Goal: Task Accomplishment & Management: Manage account settings

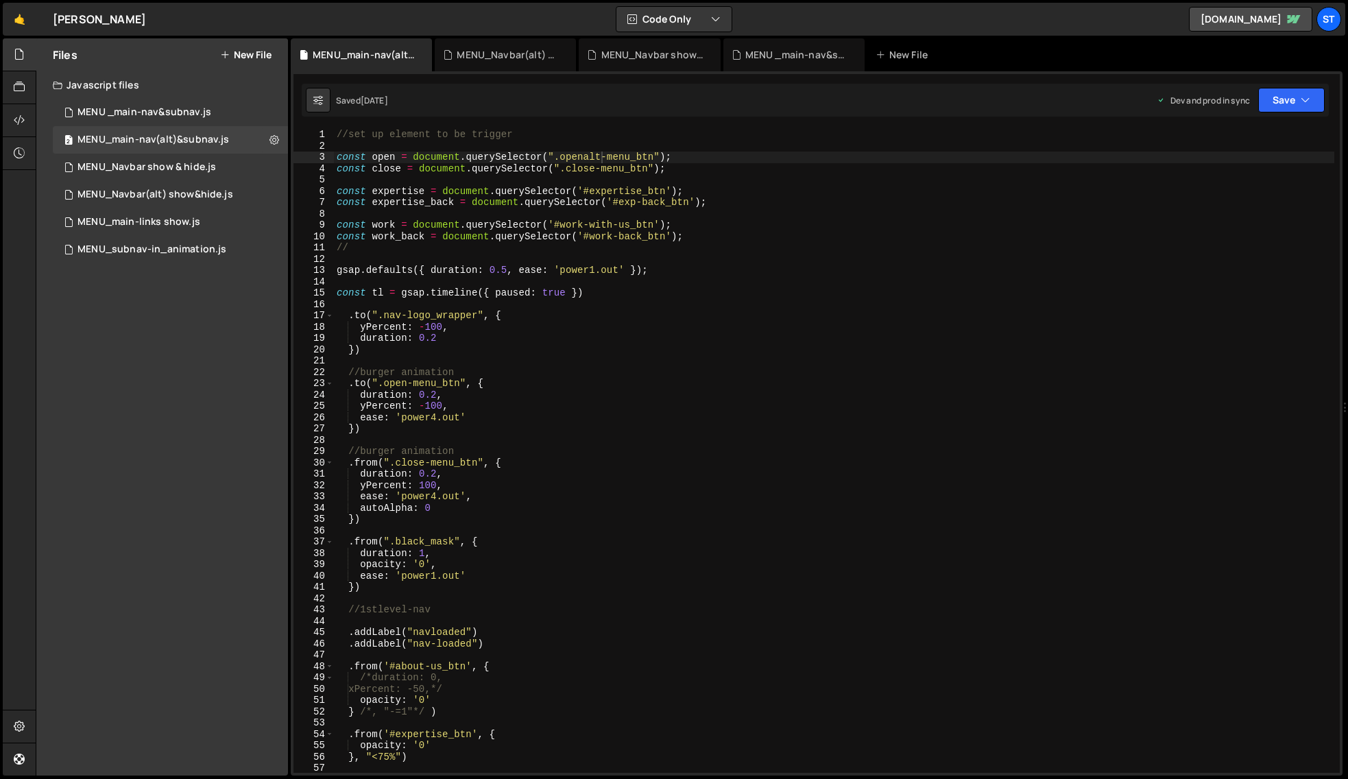
scroll to position [0, 18]
click at [276, 140] on icon at bounding box center [274, 139] width 10 height 13
type input "MENU_main-nav(alt)&subnav"
radio input "true"
checkbox input "true"
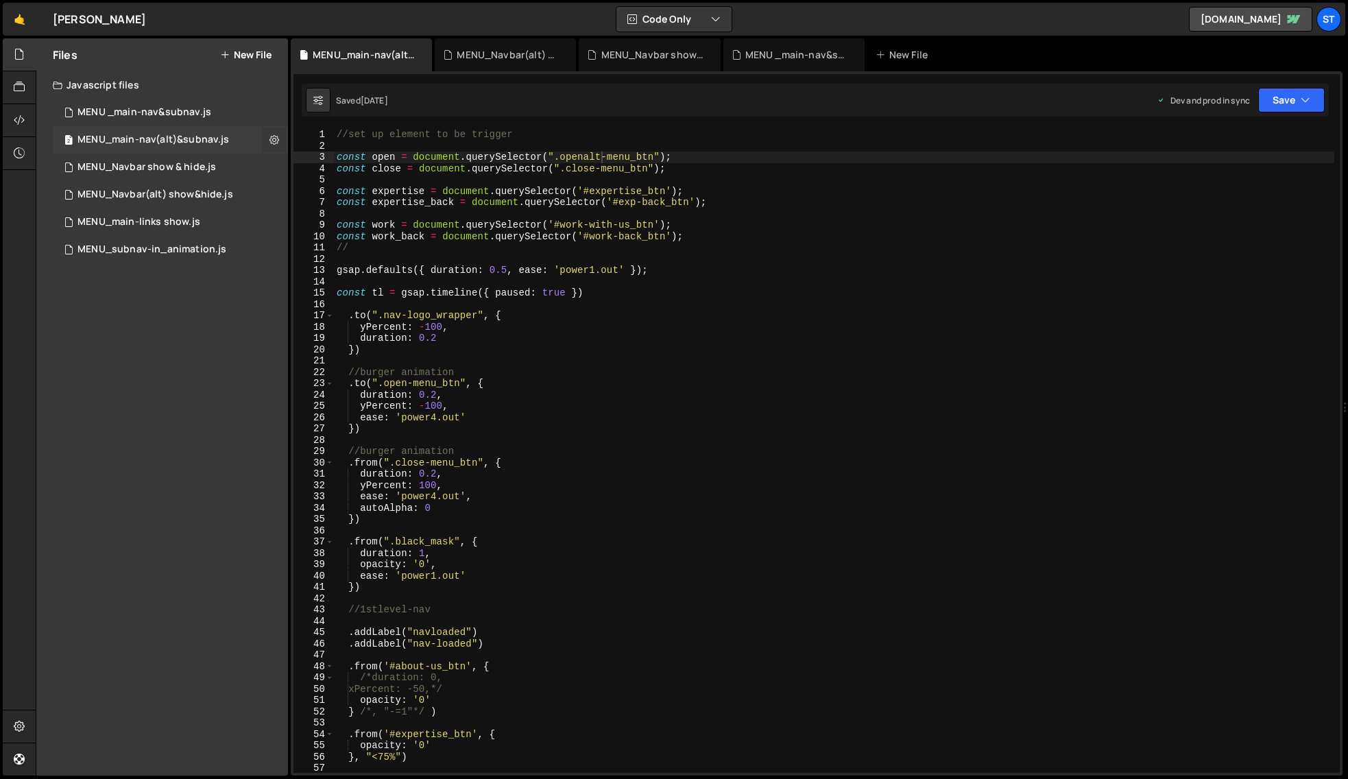
checkbox input "true"
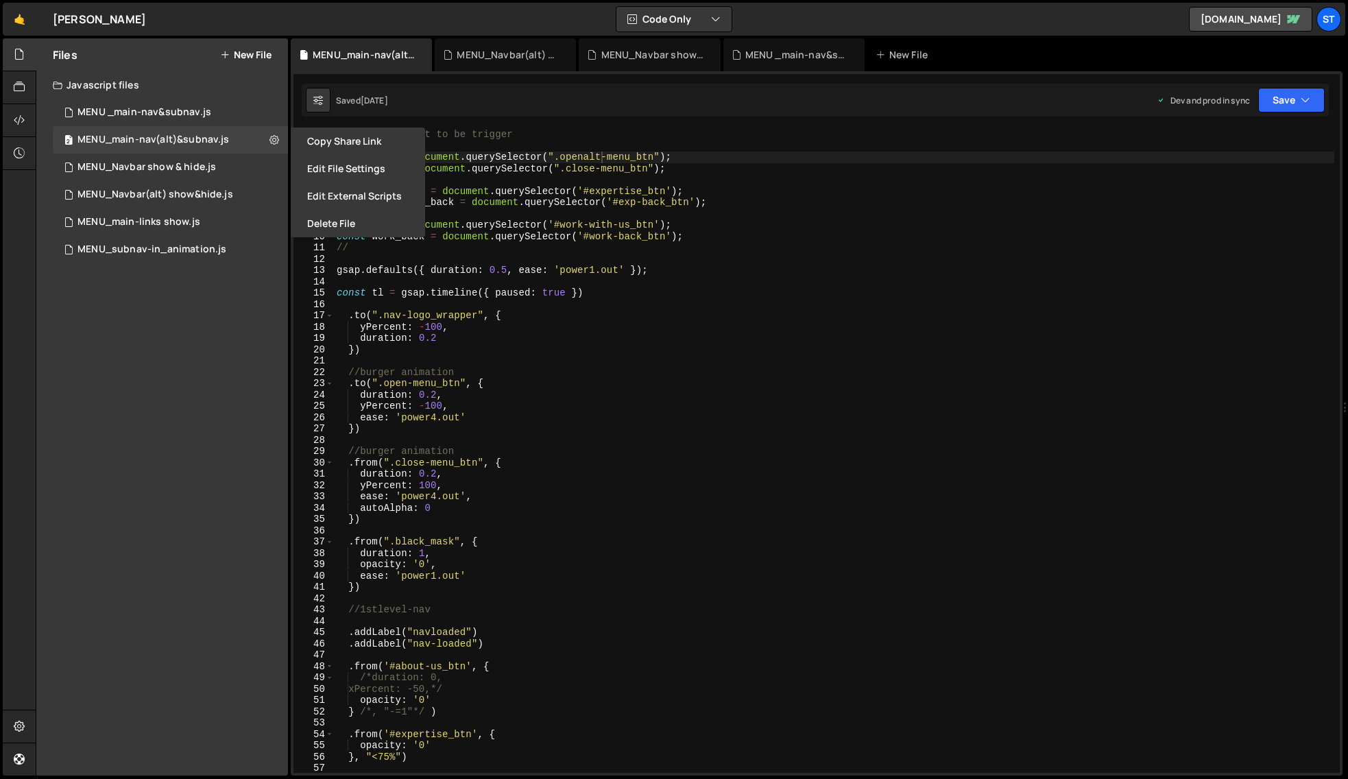
click at [338, 163] on button "Edit File Settings" at bounding box center [358, 168] width 134 height 27
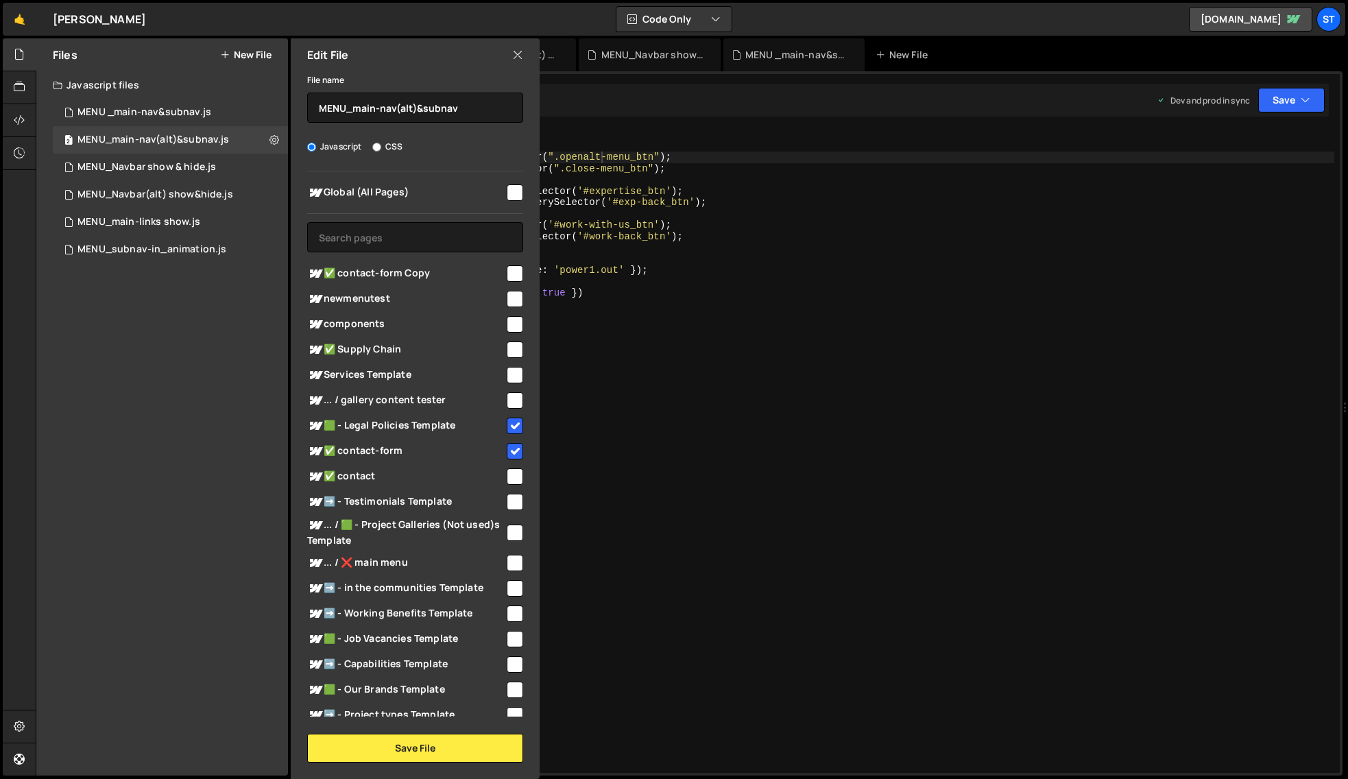
click at [511, 428] on input "checkbox" at bounding box center [515, 425] width 16 height 16
checkbox input "false"
click at [509, 451] on input "checkbox" at bounding box center [515, 451] width 16 height 16
checkbox input "false"
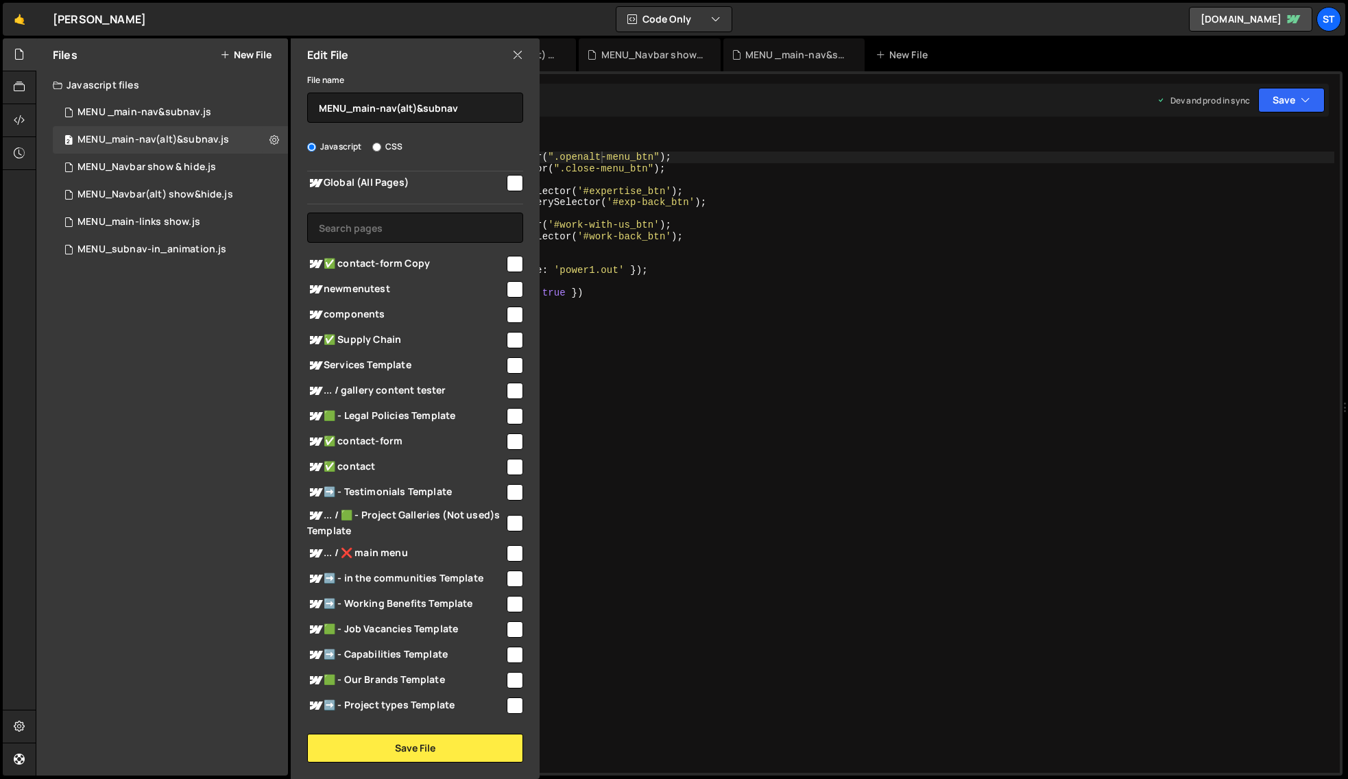
scroll to position [0, 0]
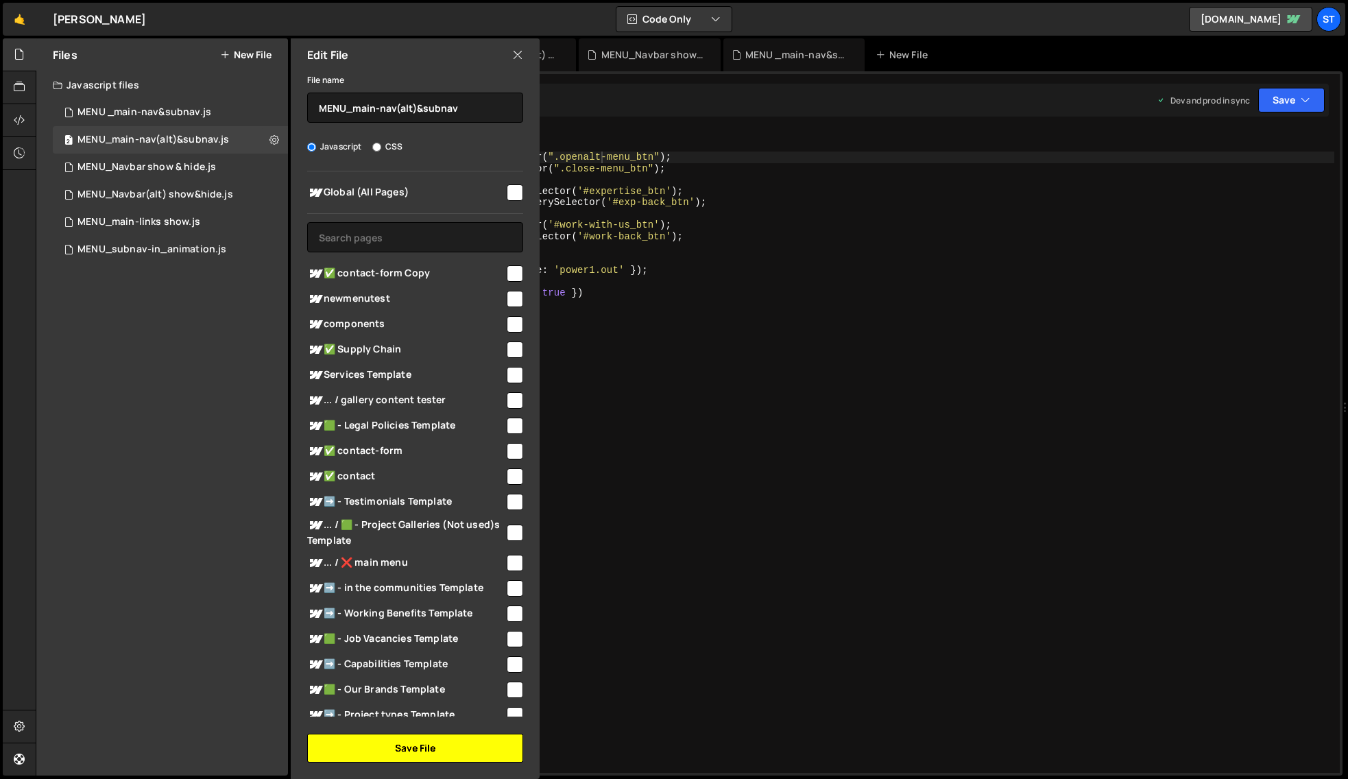
click at [424, 735] on button "Save File" at bounding box center [415, 747] width 216 height 29
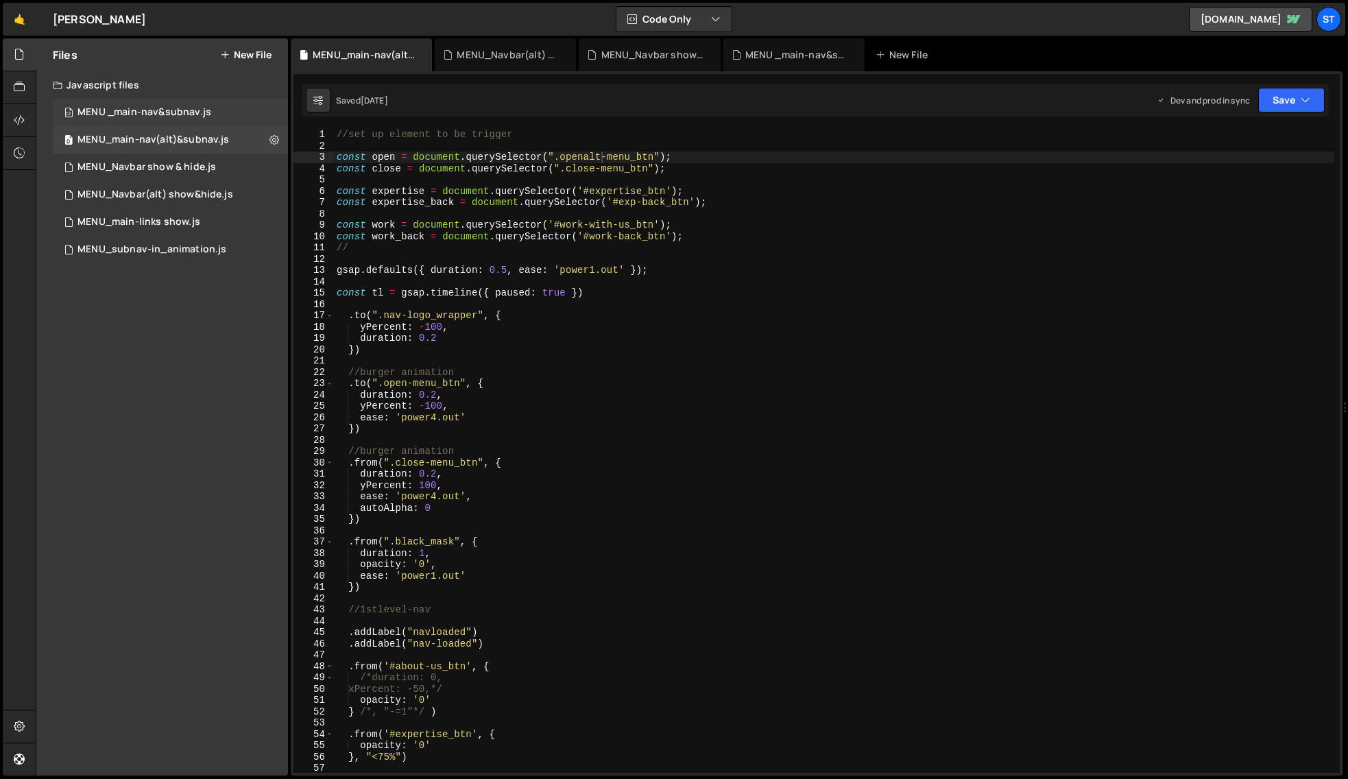
click at [171, 112] on div "MENU _main-nav&subnav.js" at bounding box center [144, 112] width 134 height 12
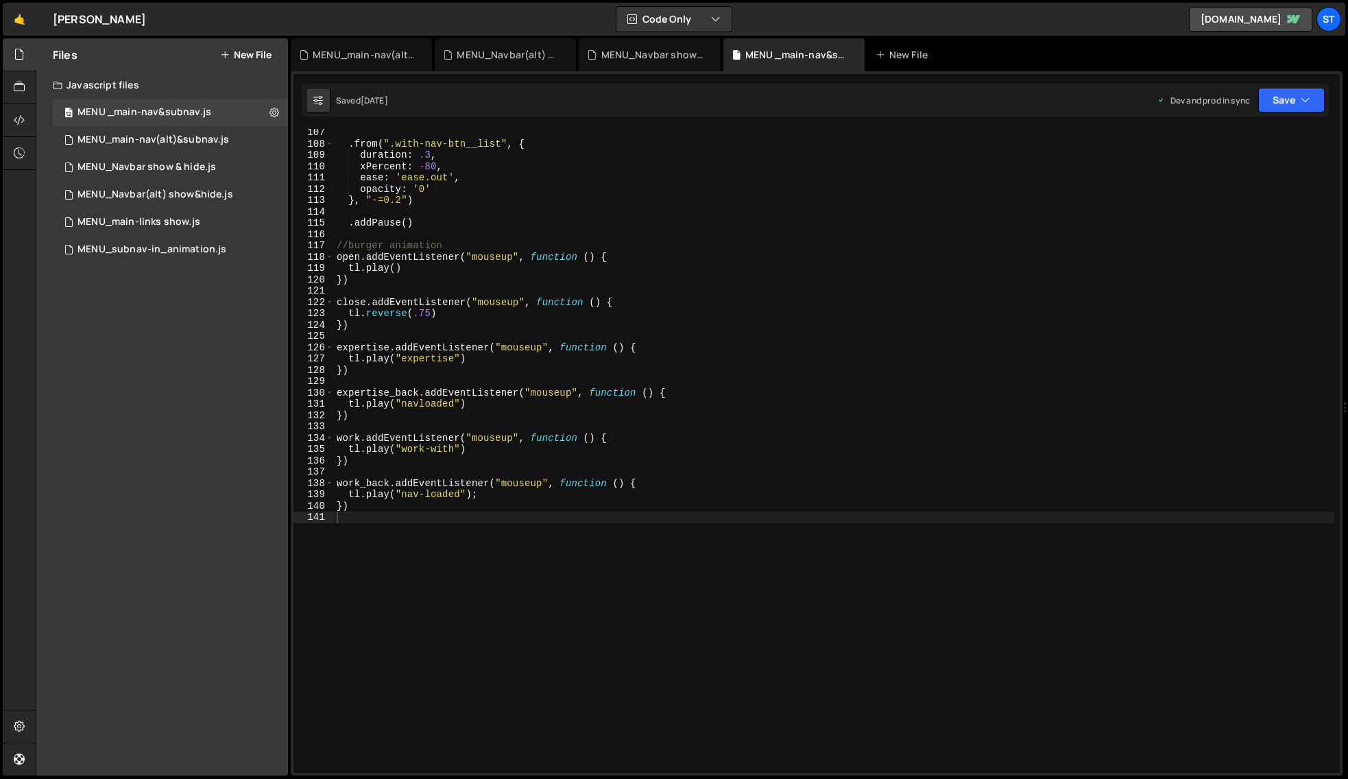
scroll to position [3749, 0]
click at [276, 108] on icon at bounding box center [274, 112] width 10 height 13
type input "MENU _main-nav&subnav"
radio input "true"
checkbox input "true"
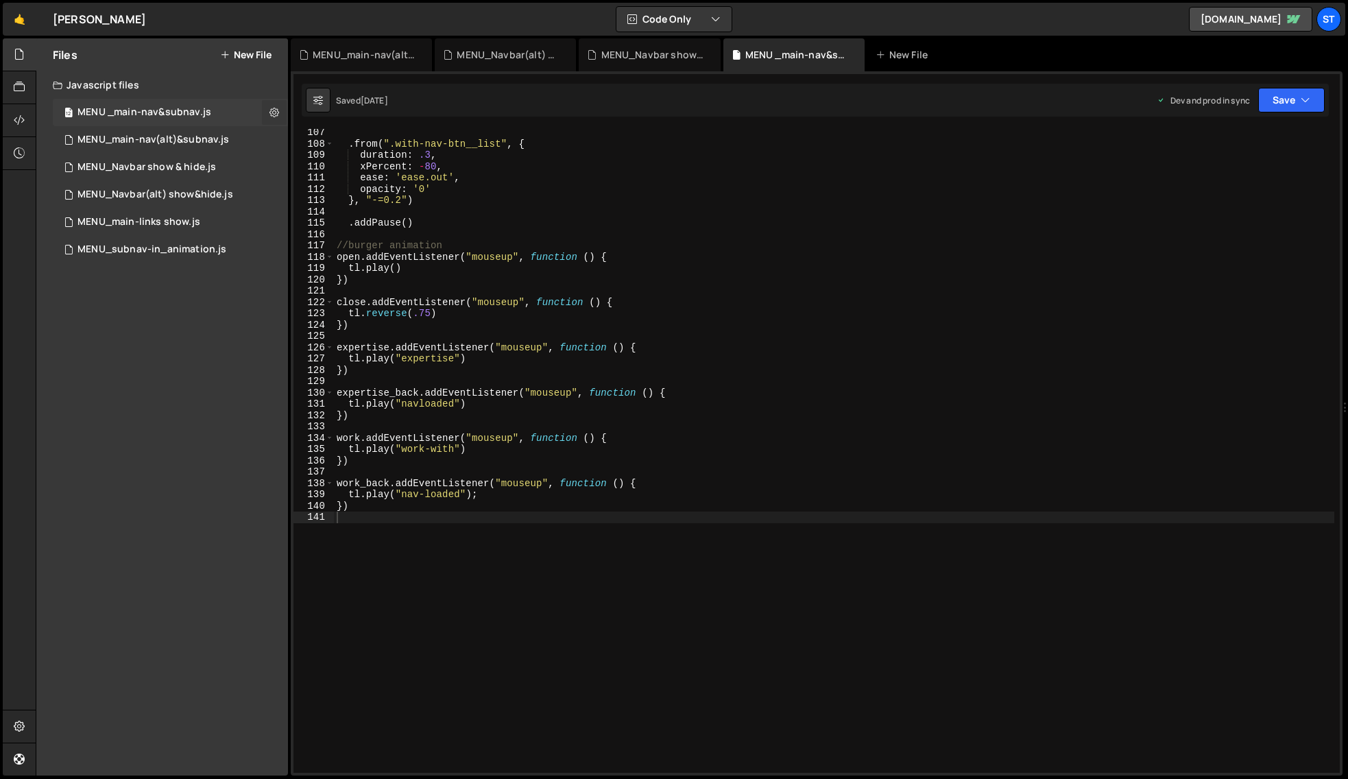
checkbox input "true"
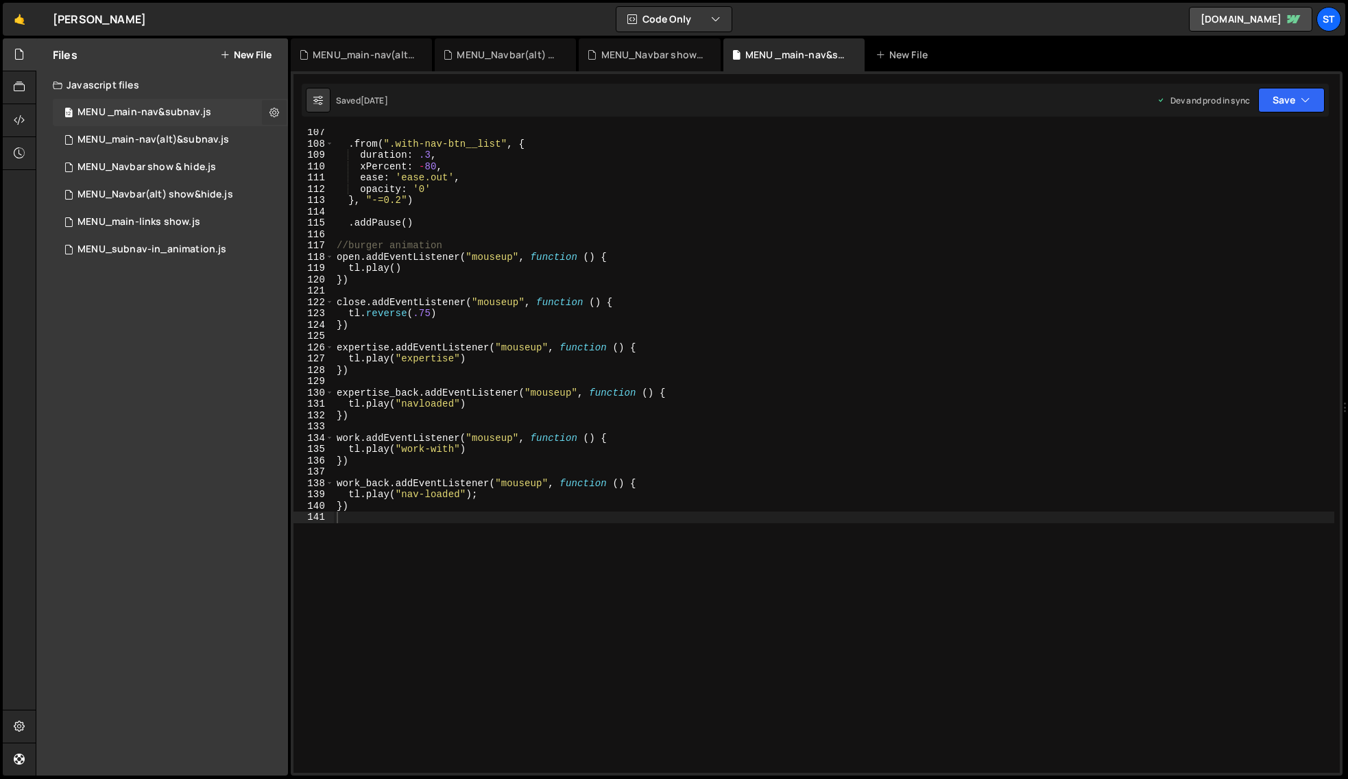
checkbox input "true"
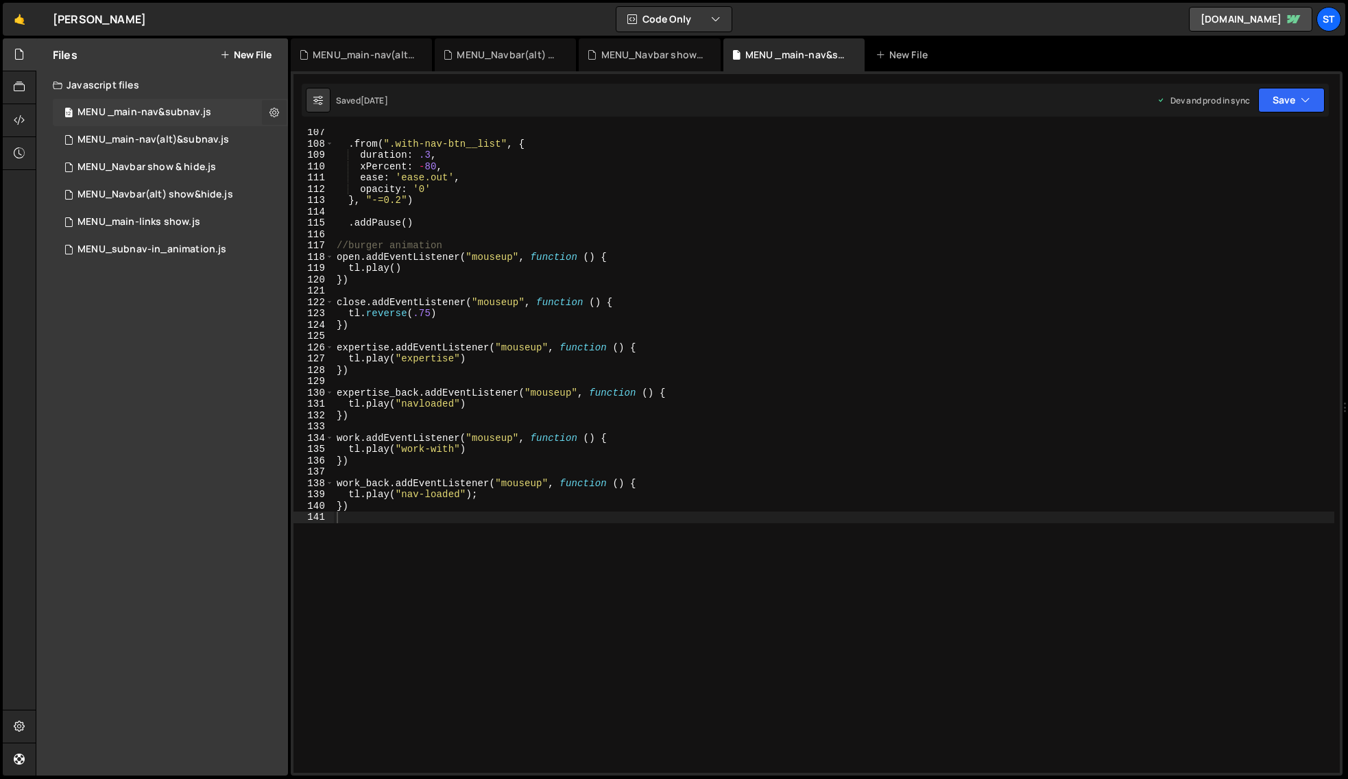
checkbox input "true"
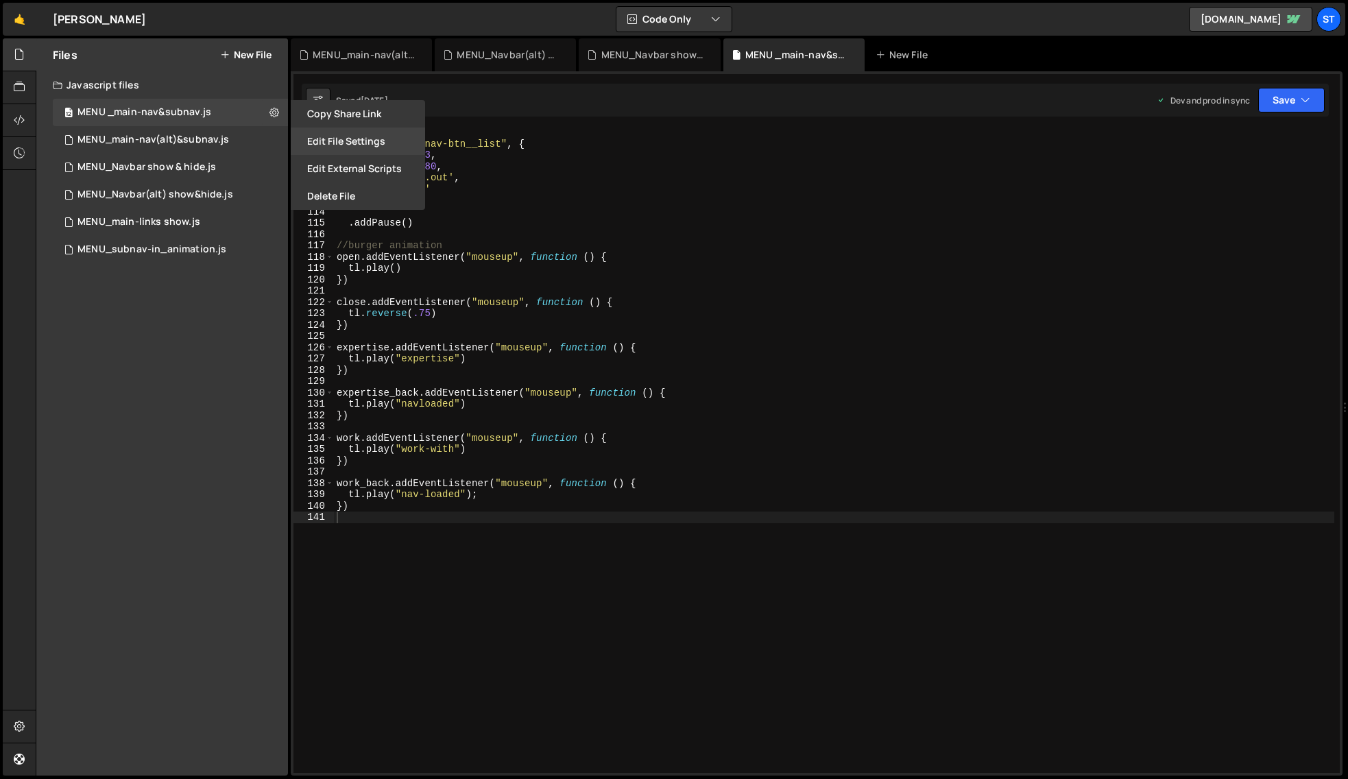
click at [351, 135] on button "Edit File Settings" at bounding box center [358, 140] width 134 height 27
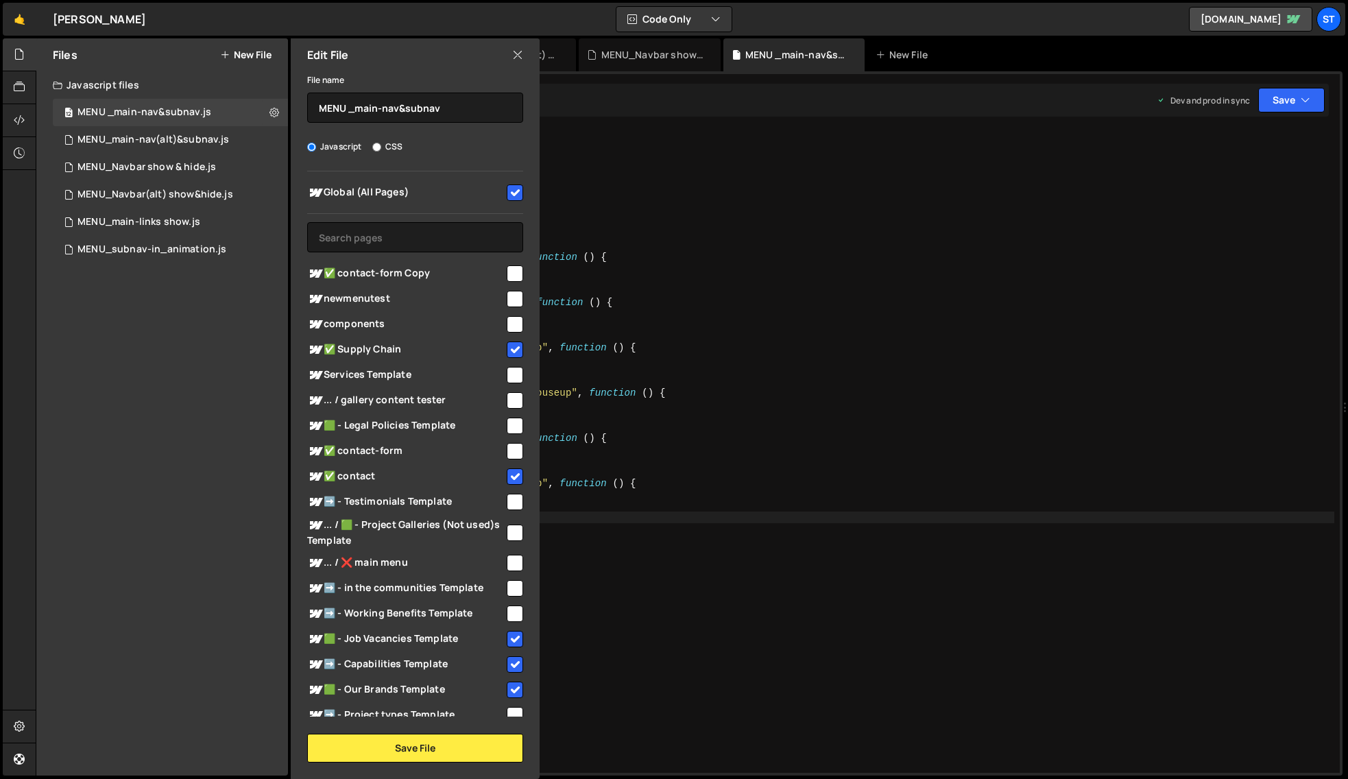
click at [508, 190] on input "checkbox" at bounding box center [515, 192] width 16 height 16
checkbox input "false"
click at [511, 345] on input "checkbox" at bounding box center [515, 349] width 16 height 16
checkbox input "false"
click at [514, 474] on input "checkbox" at bounding box center [515, 476] width 16 height 16
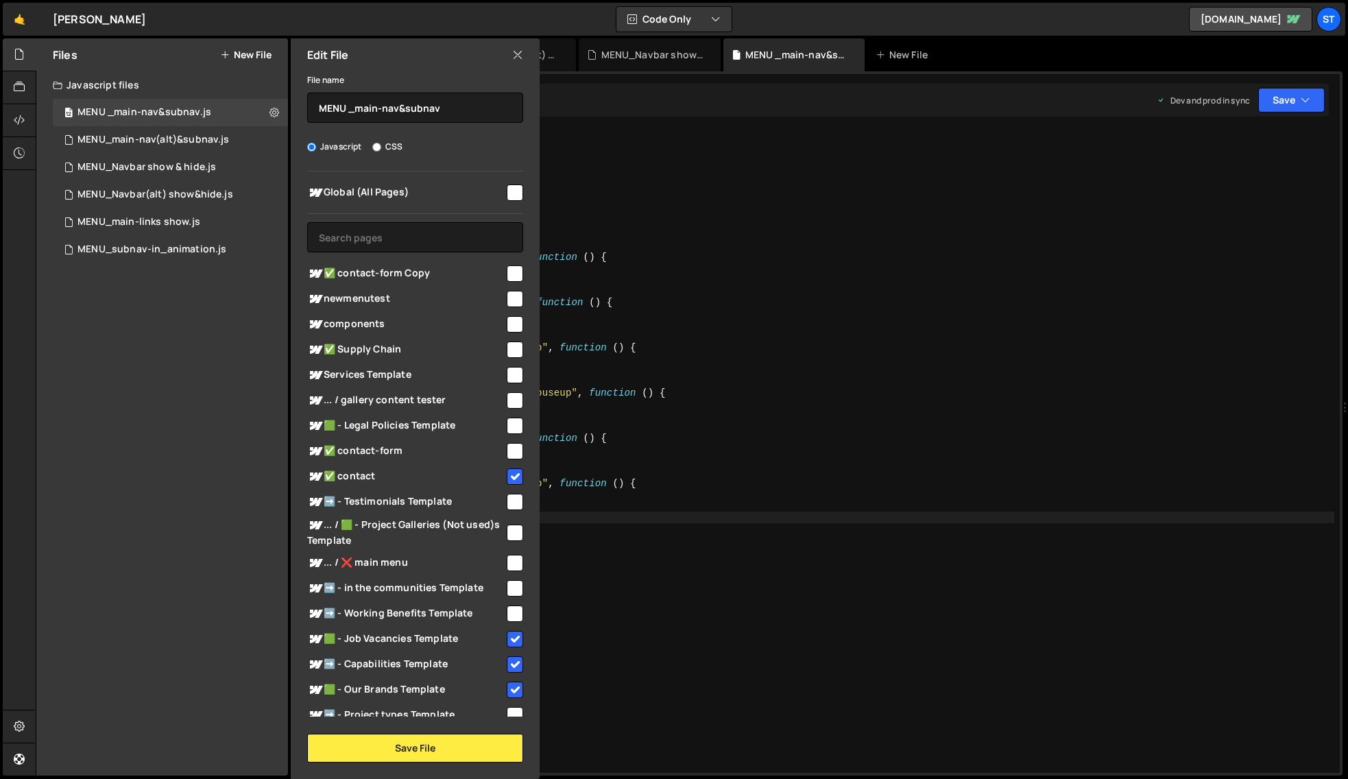
checkbox input "false"
drag, startPoint x: 509, startPoint y: 637, endPoint x: 498, endPoint y: 673, distance: 37.3
click at [509, 638] on input "checkbox" at bounding box center [515, 639] width 16 height 16
checkbox input "false"
click at [510, 663] on input "checkbox" at bounding box center [515, 664] width 16 height 16
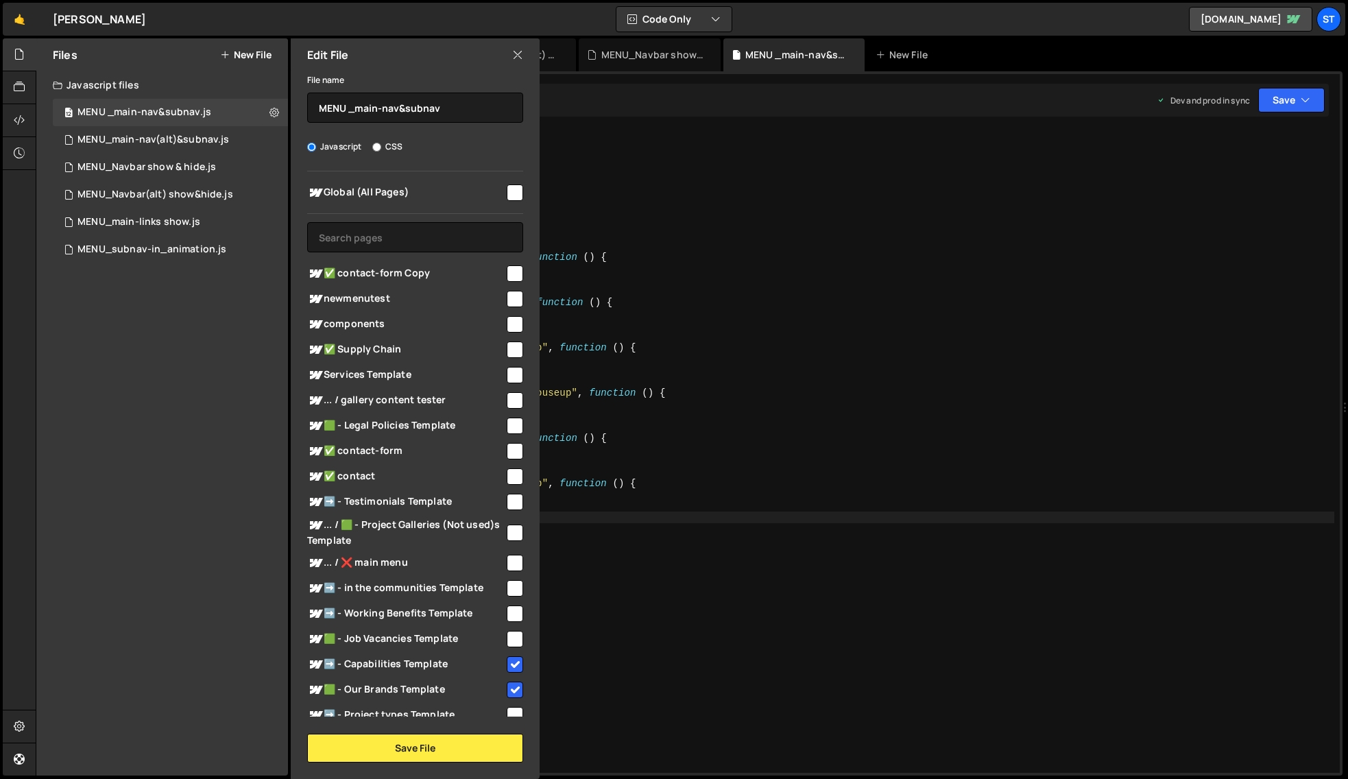
checkbox input "false"
click at [510, 690] on input "checkbox" at bounding box center [515, 689] width 16 height 16
checkbox input "false"
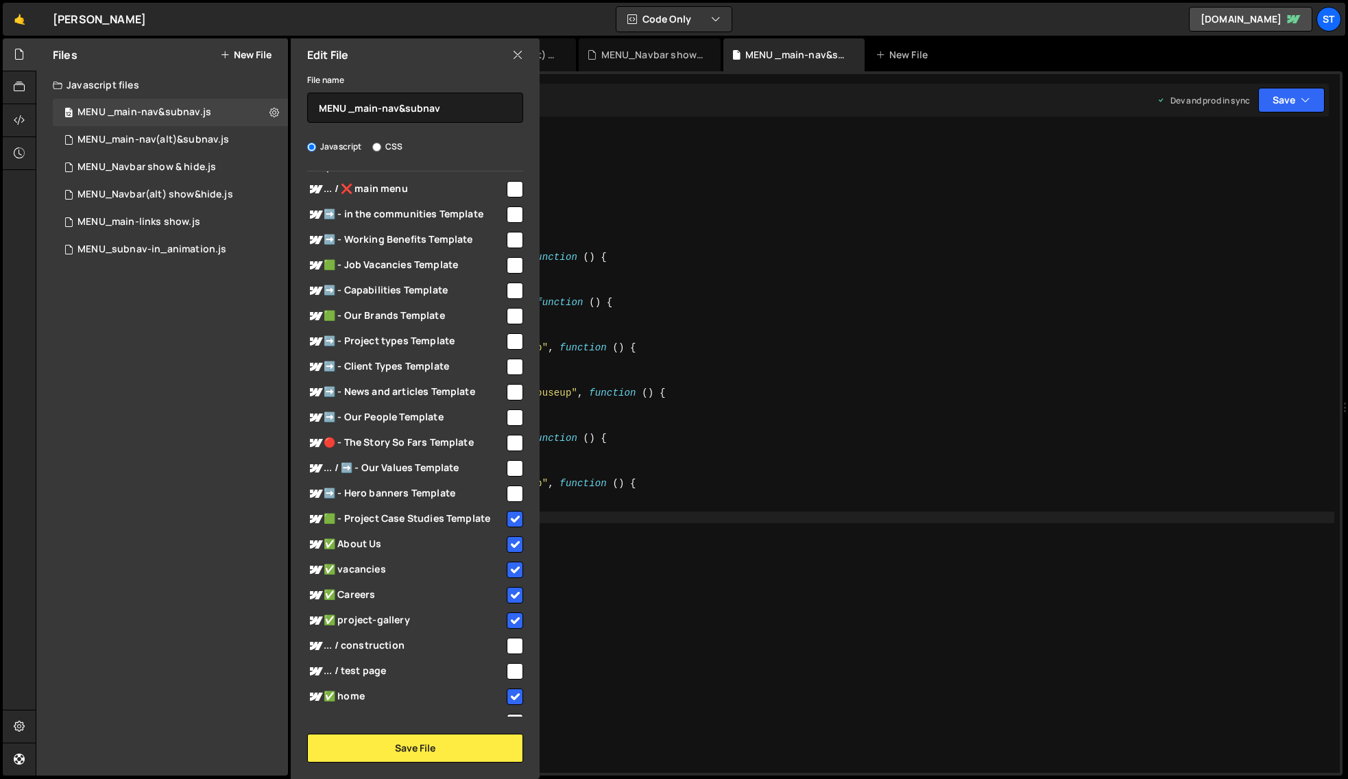
scroll to position [437, 0]
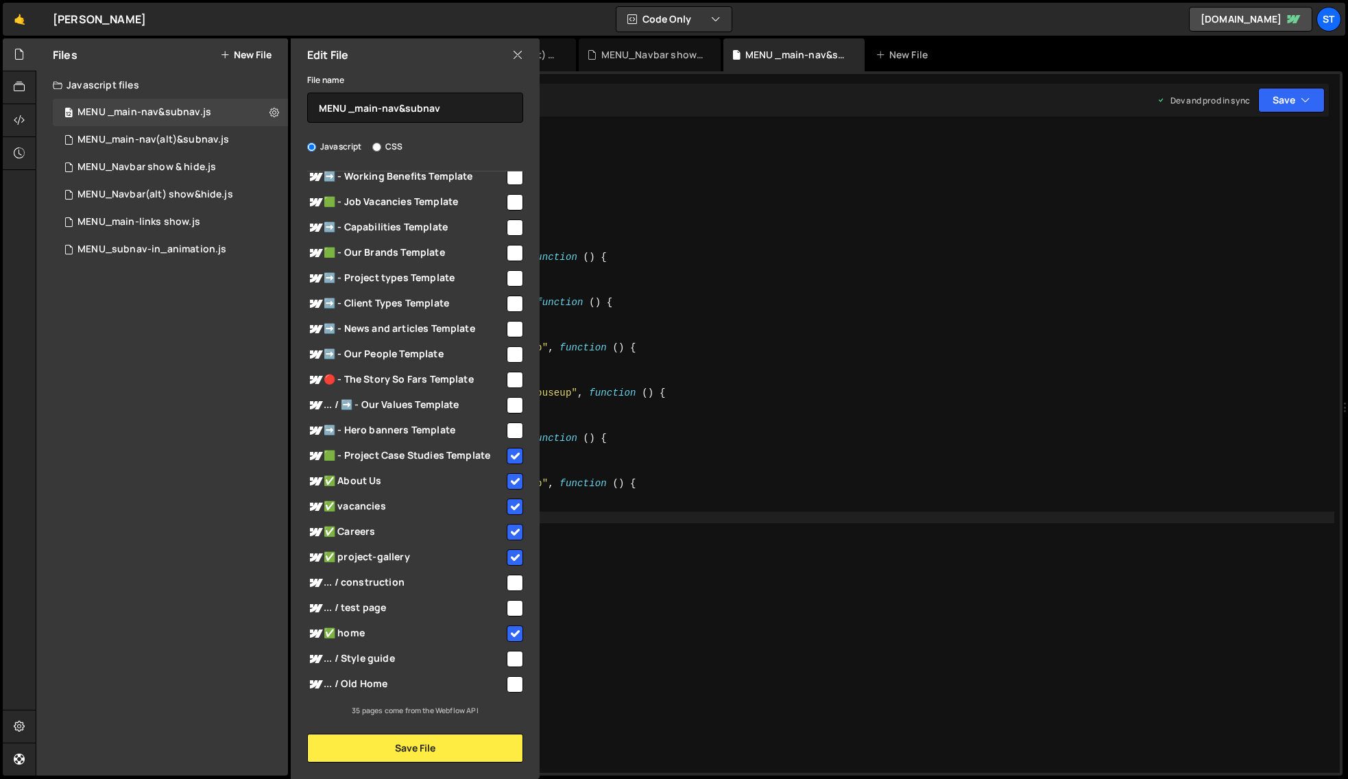
click at [507, 628] on input "checkbox" at bounding box center [515, 633] width 16 height 16
checkbox input "false"
click at [507, 548] on div at bounding box center [513, 556] width 19 height 19
click at [509, 535] on input "checkbox" at bounding box center [515, 532] width 16 height 16
checkbox input "false"
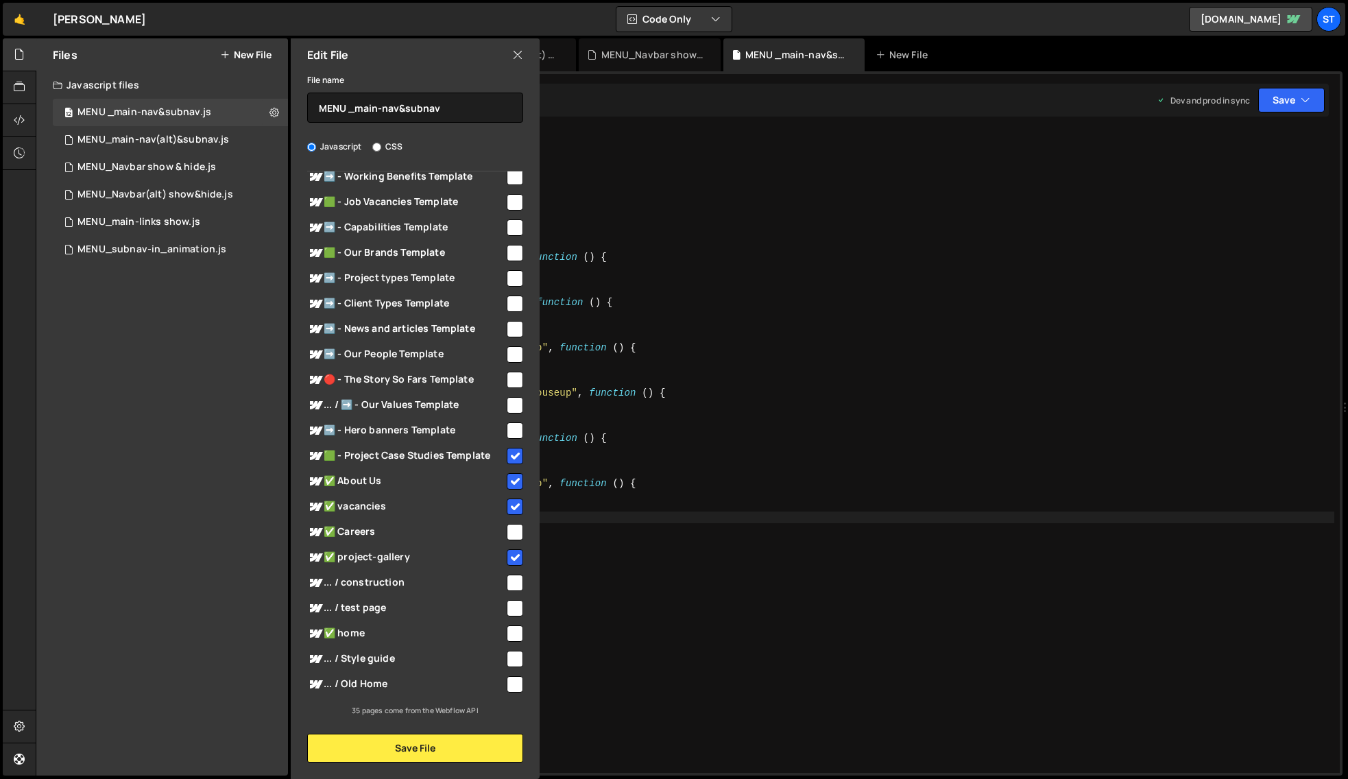
click at [510, 554] on input "checkbox" at bounding box center [515, 557] width 16 height 16
checkbox input "false"
click at [515, 501] on input "checkbox" at bounding box center [515, 506] width 16 height 16
checkbox input "false"
click at [511, 480] on input "checkbox" at bounding box center [515, 481] width 16 height 16
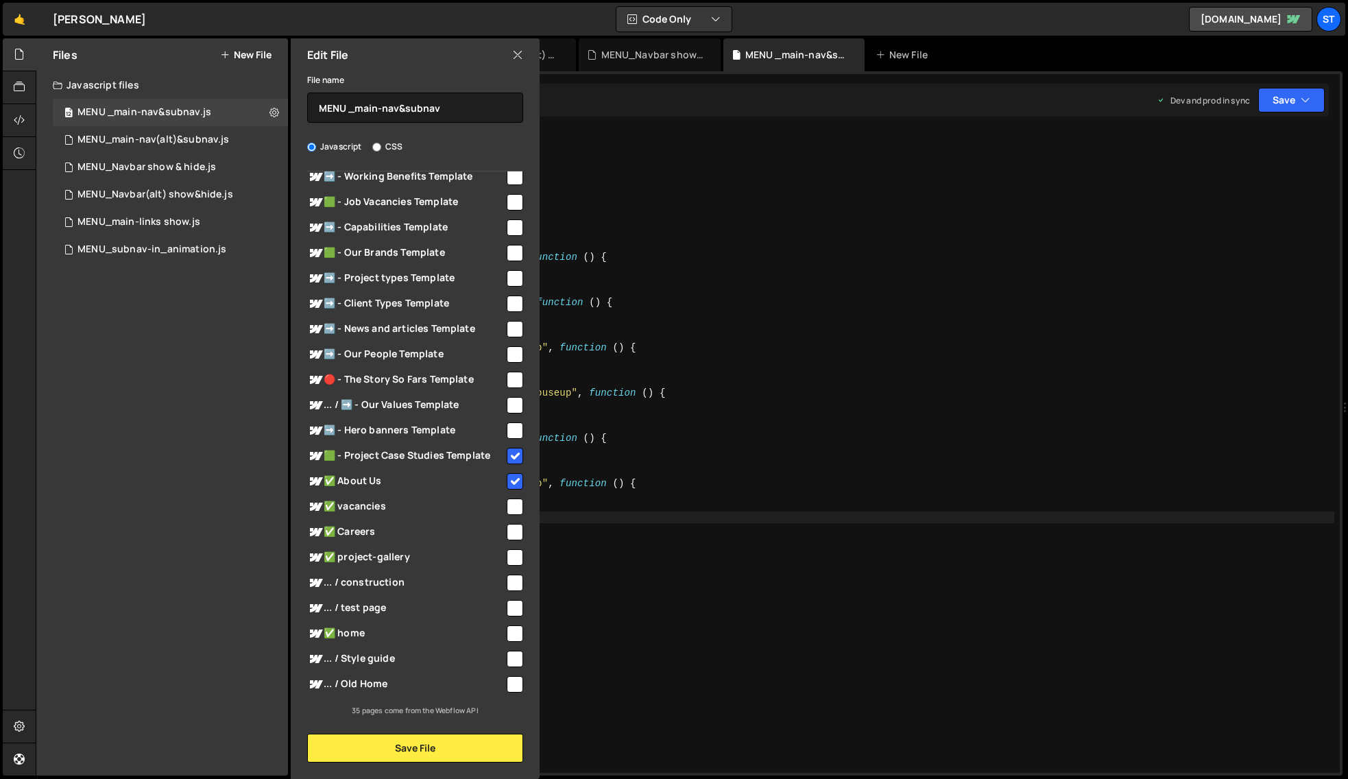
checkbox input "false"
click at [512, 454] on input "checkbox" at bounding box center [515, 456] width 16 height 16
checkbox input "false"
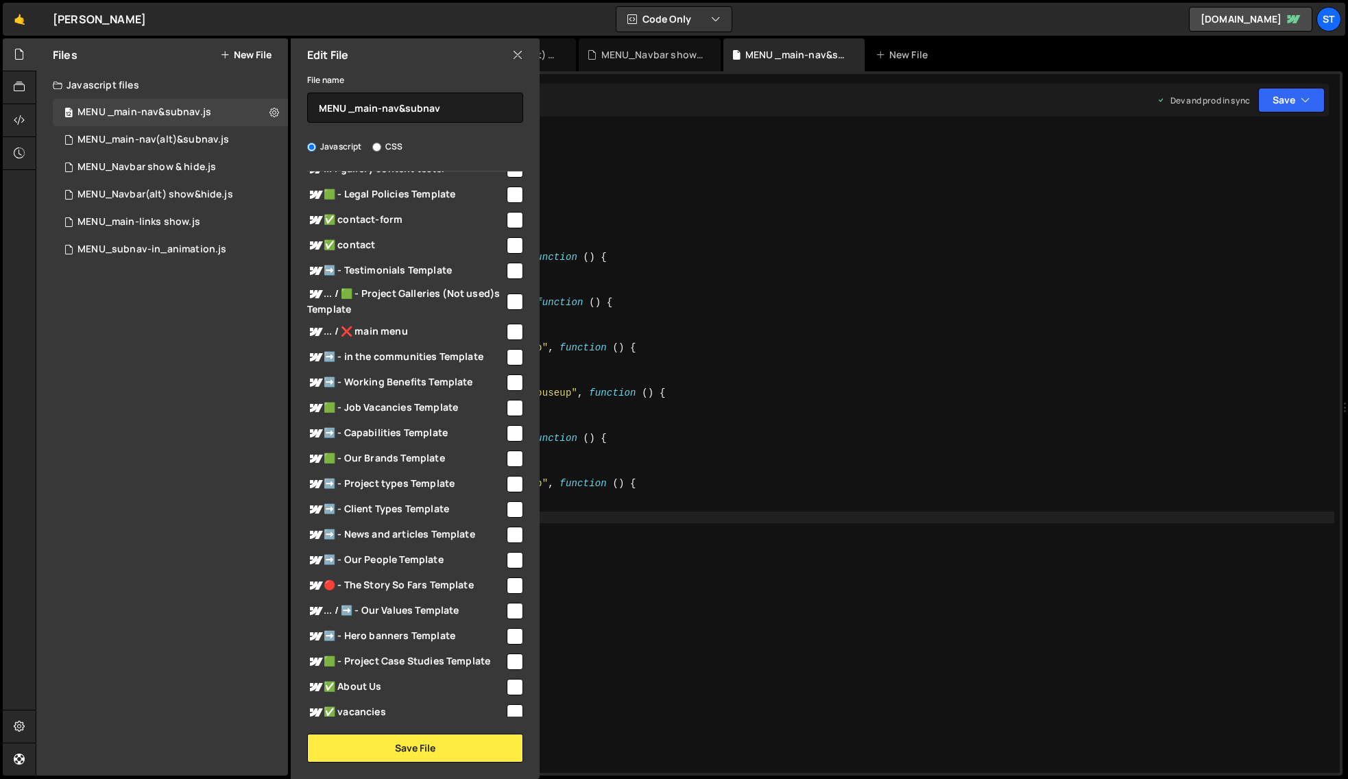
scroll to position [0, 0]
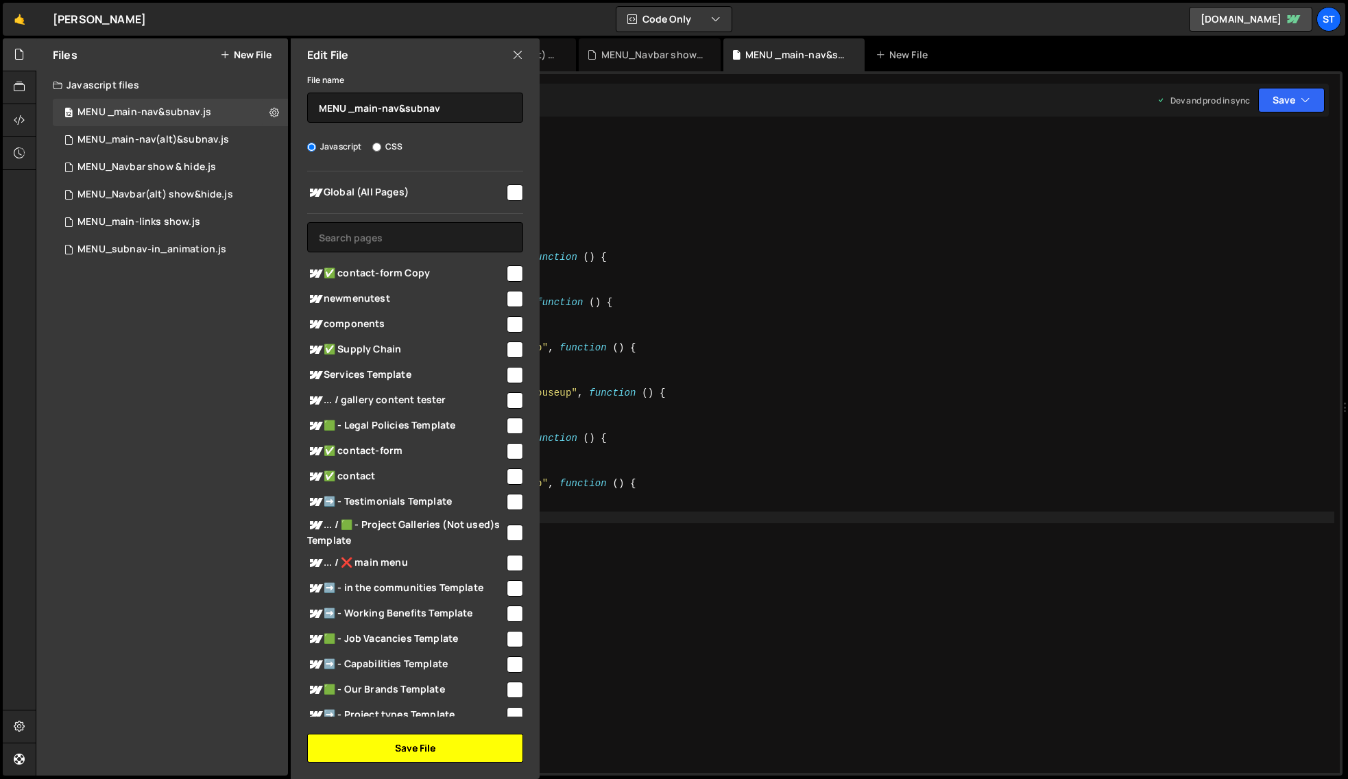
click at [422, 748] on button "Save File" at bounding box center [415, 747] width 216 height 29
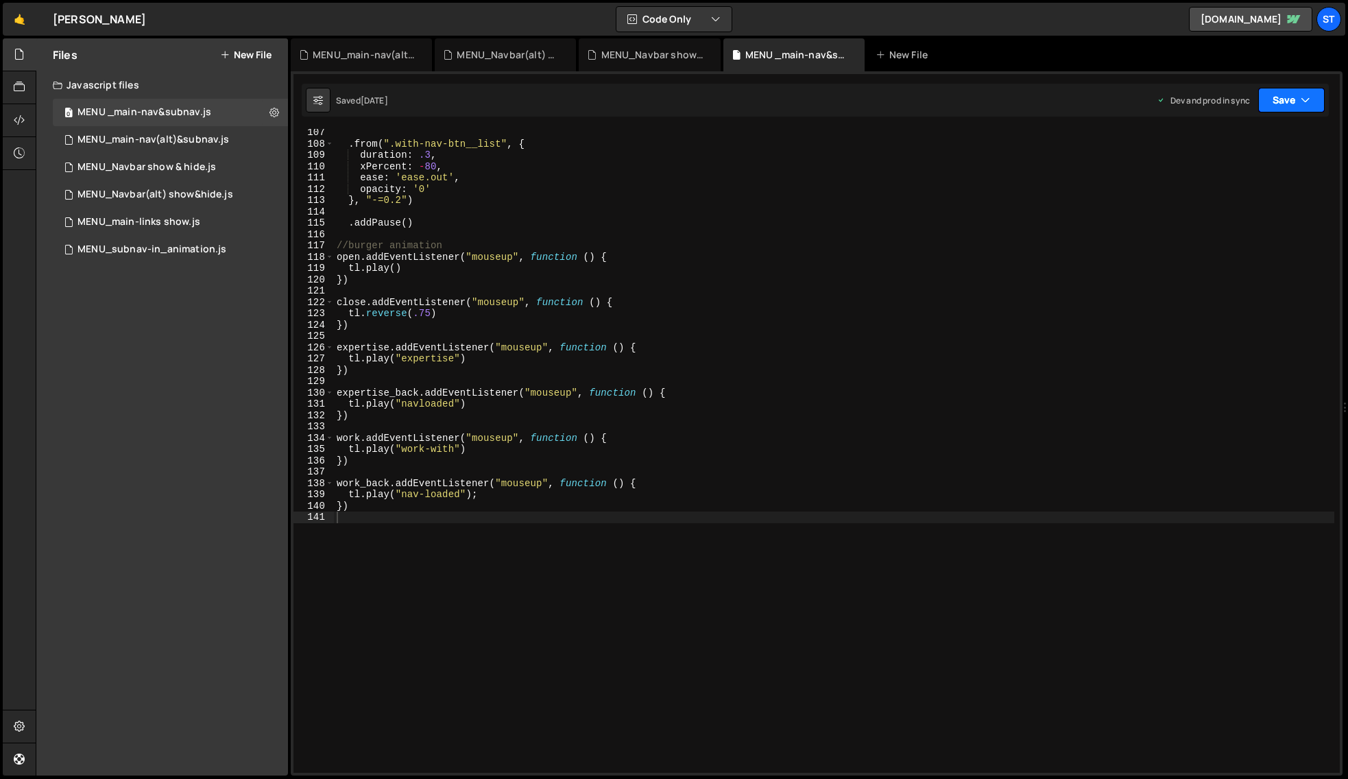
click at [1293, 96] on button "Save" at bounding box center [1291, 100] width 66 height 25
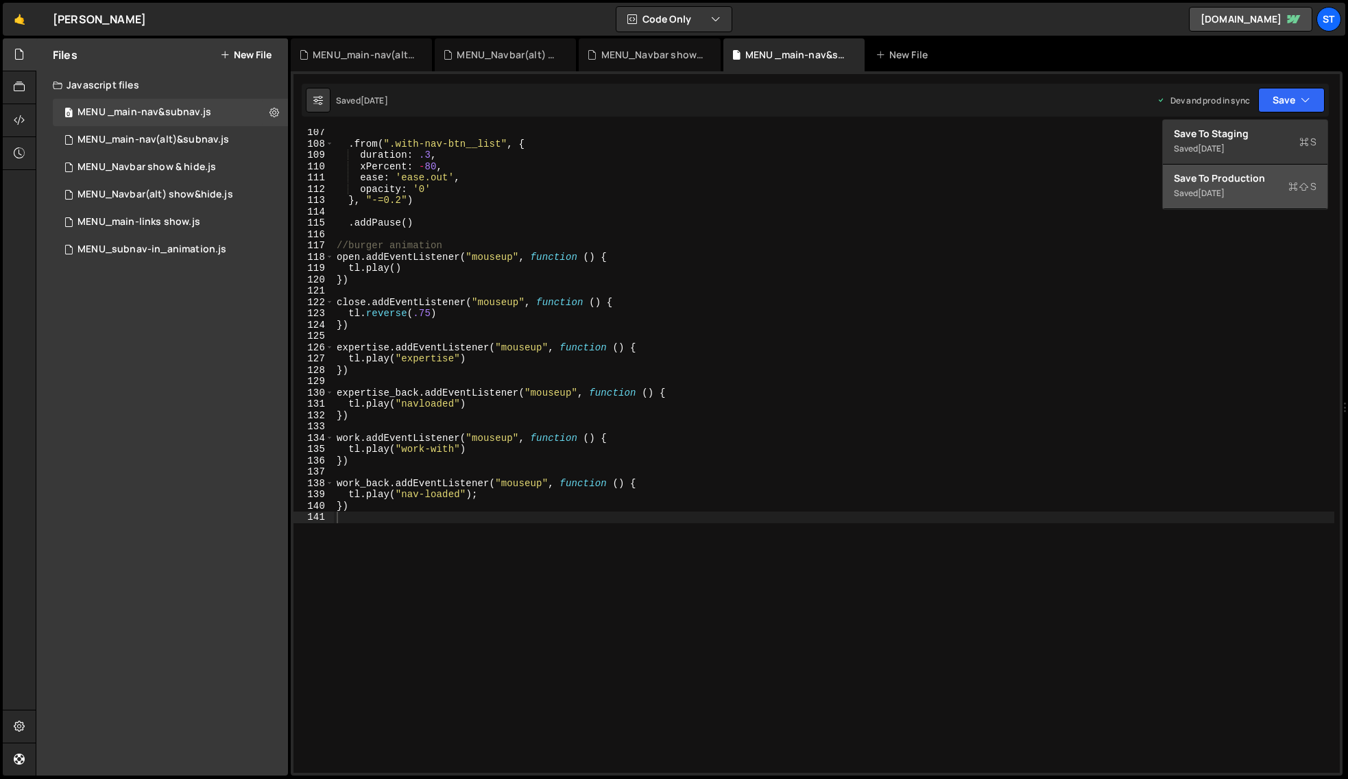
click at [1224, 182] on div "Save to Production S" at bounding box center [1244, 178] width 143 height 14
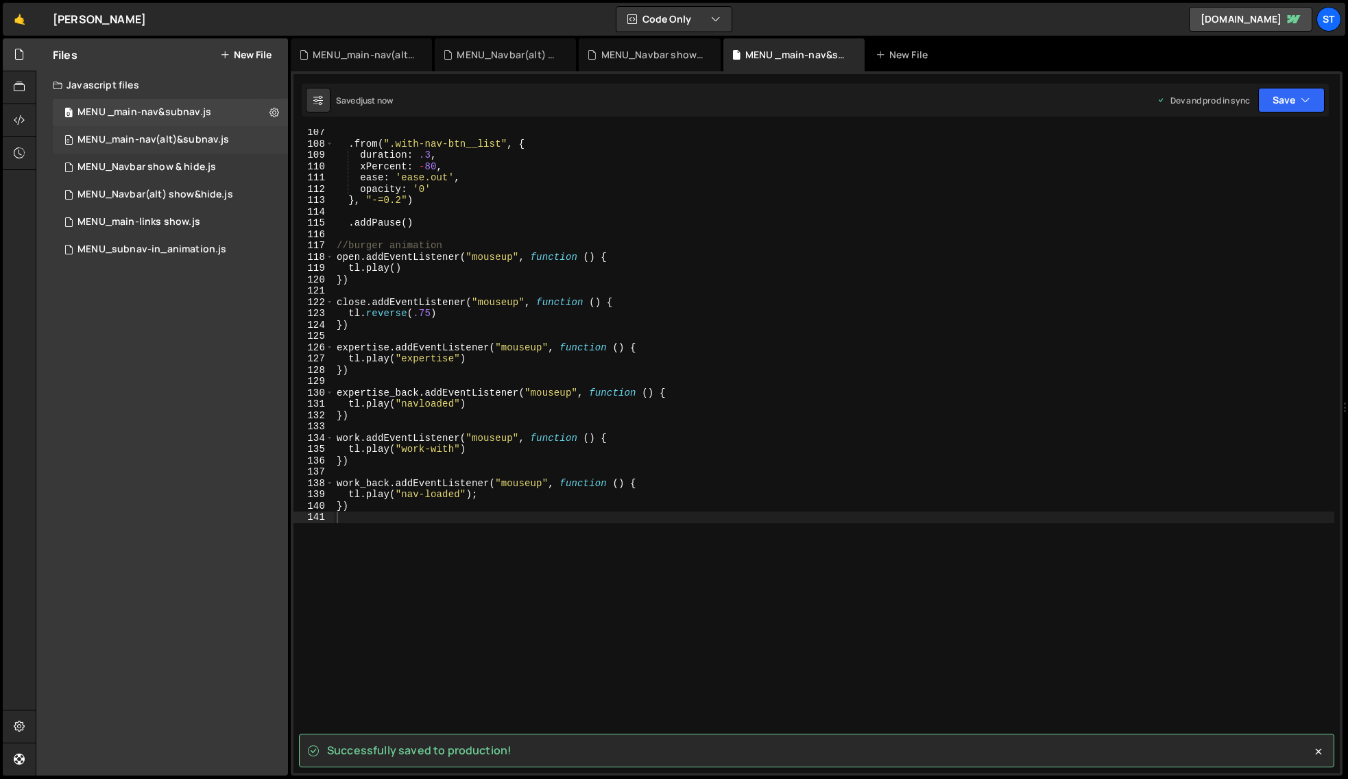
click at [128, 138] on div "MENU_main-nav(alt)&subnav.js" at bounding box center [152, 140] width 151 height 12
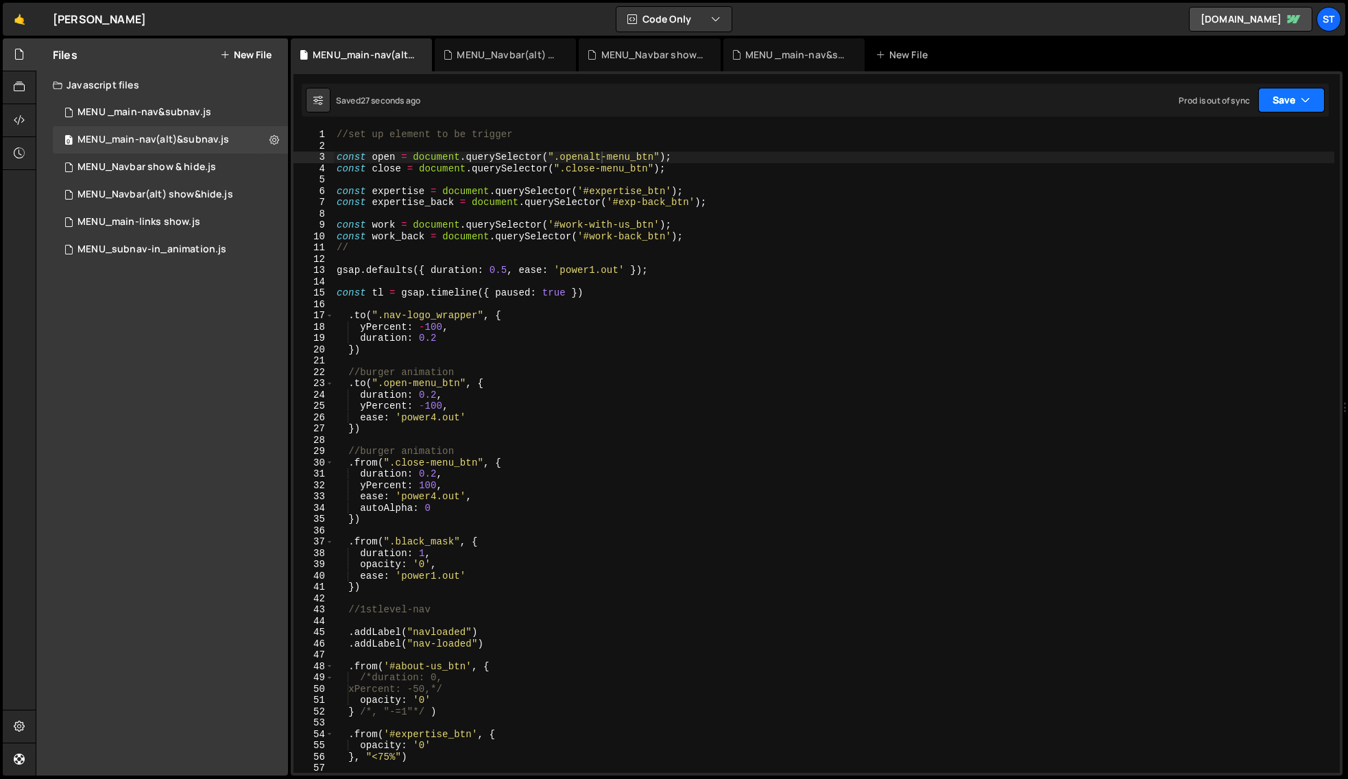
click at [1284, 101] on button "Save" at bounding box center [1291, 100] width 66 height 25
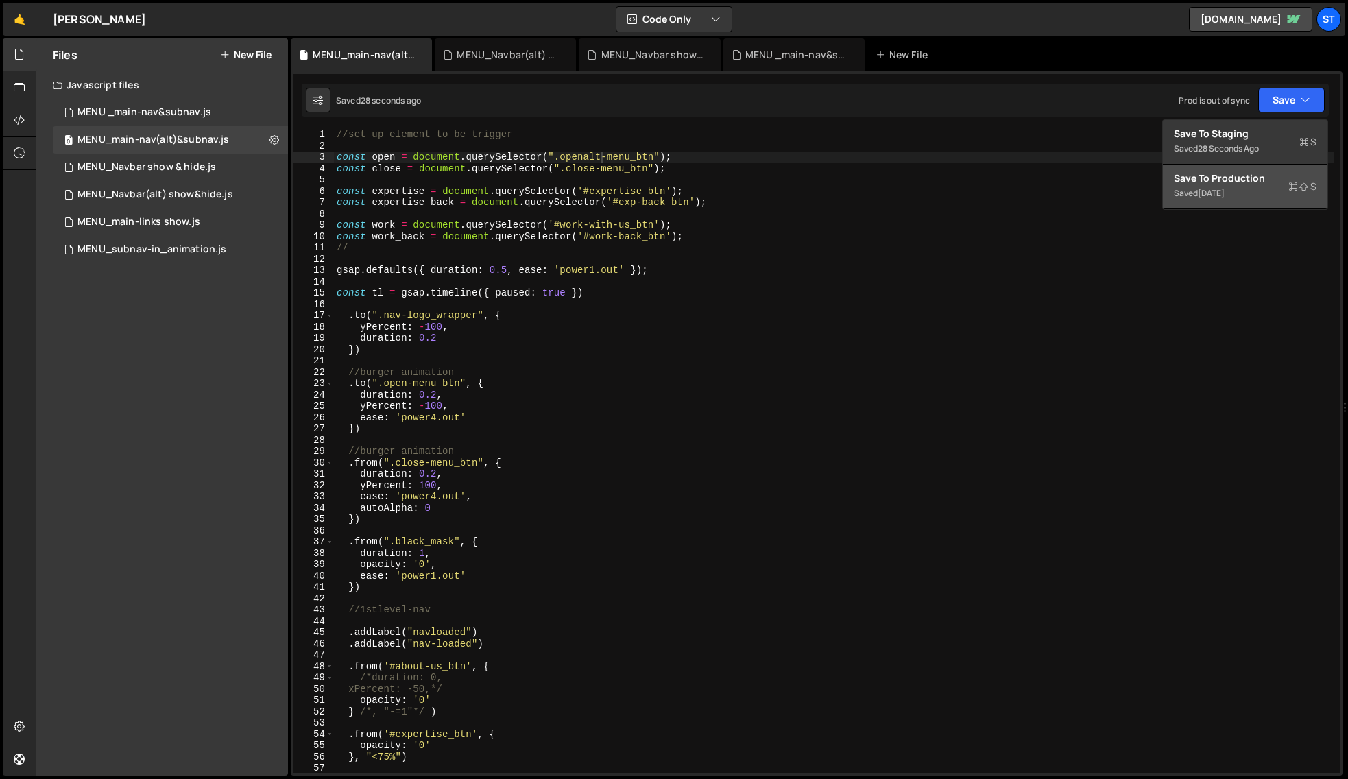
click at [1254, 178] on div "Save to Production S" at bounding box center [1244, 178] width 143 height 14
